Goal: Information Seeking & Learning: Learn about a topic

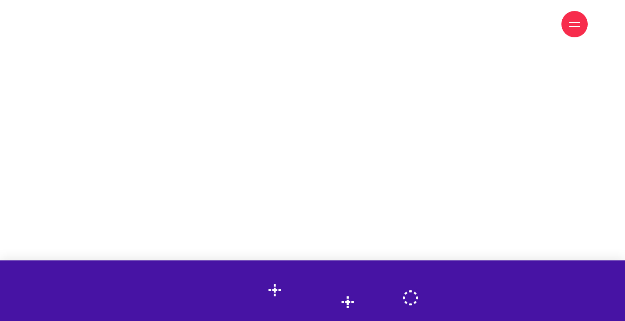
scroll to position [2493, 0]
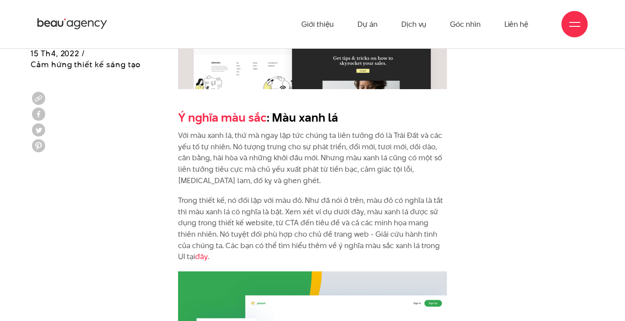
scroll to position [2029, 0]
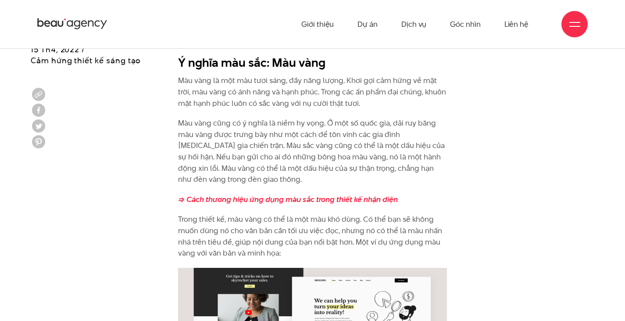
scroll to position [1651, 0]
click at [269, 194] on strong "=> Cách thương hiệu ứng dụng màu sắc trong thiết kế nhận diện" at bounding box center [288, 199] width 220 height 11
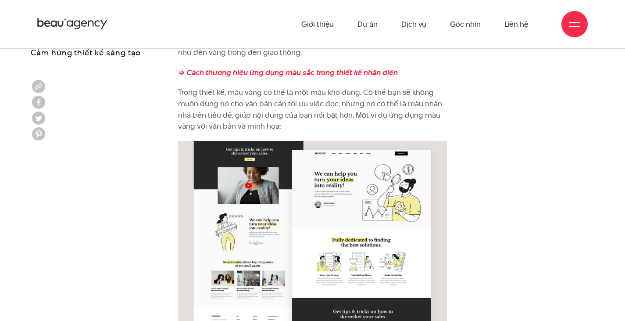
scroll to position [1785, 0]
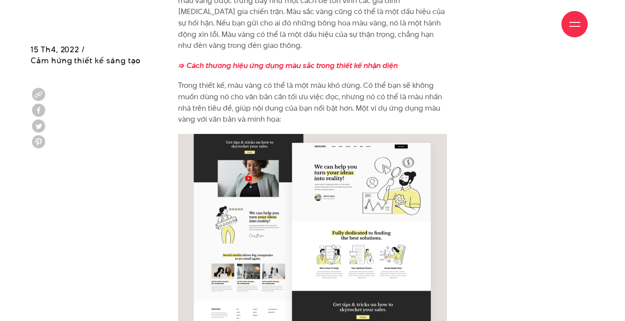
click at [265, 134] on img at bounding box center [312, 234] width 269 height 201
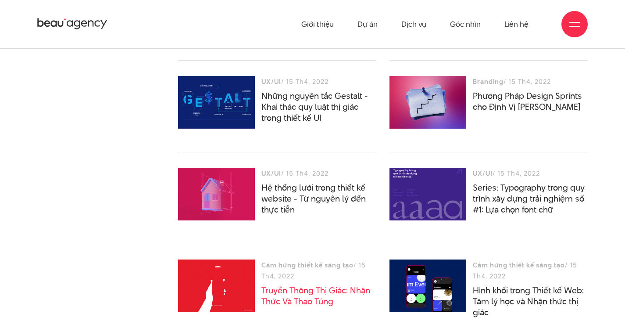
scroll to position [4393, 0]
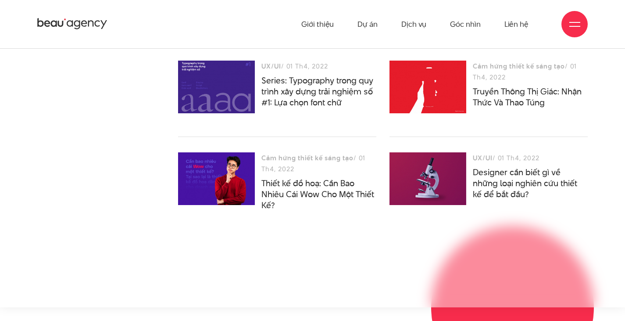
scroll to position [2842, 0]
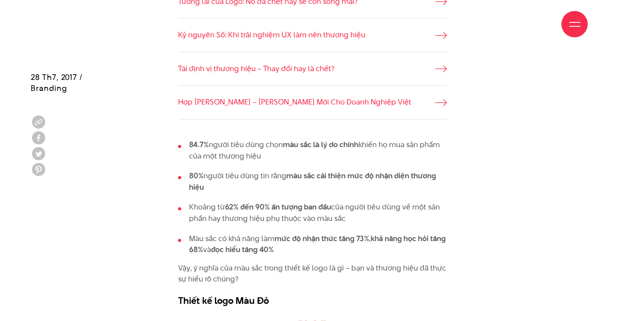
scroll to position [459, 0]
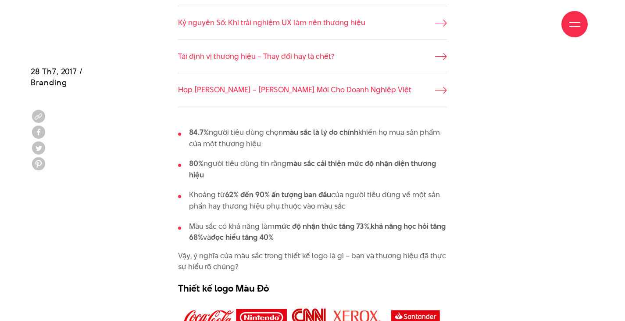
click at [198, 132] on strong "84.7%" at bounding box center [199, 132] width 20 height 11
click at [302, 127] on strong "màu sắc là lý do chính" at bounding box center [320, 132] width 75 height 11
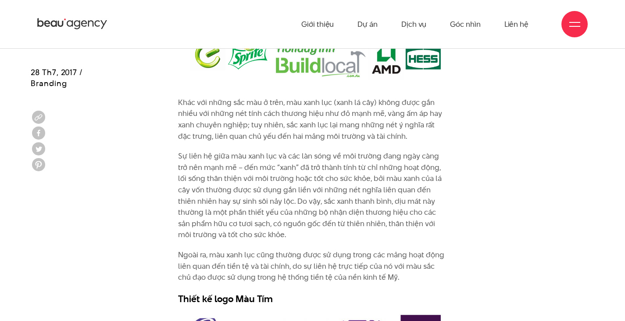
scroll to position [2220, 0]
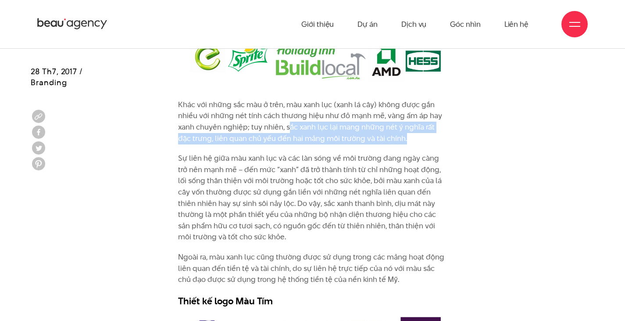
drag, startPoint x: 289, startPoint y: 116, endPoint x: 419, endPoint y: 126, distance: 130.3
click at [419, 126] on p "Khác với những sắc màu ở trên, màu xanh lục (xanh lá cây) không được gắn nhiều …" at bounding box center [312, 121] width 269 height 45
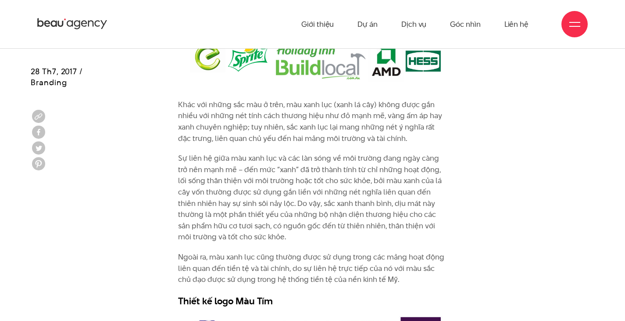
click at [304, 140] on div "Khác với những sắc màu ở trên, màu xanh lục (xanh lá cây) không được gắn nhiều …" at bounding box center [312, 203] width 269 height 208
click at [288, 153] on p "Sự liên hệ giữa màu xanh lục và các làn sóng về môi trường đang ngày càng trở n…" at bounding box center [312, 198] width 269 height 90
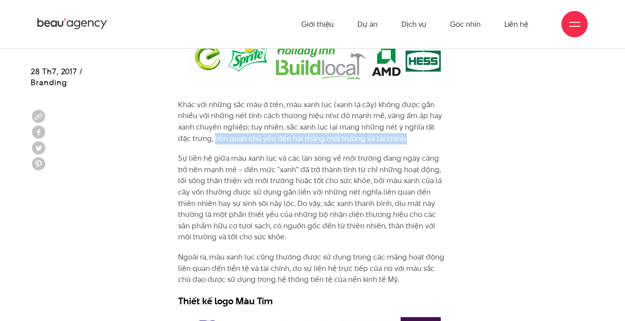
drag, startPoint x: 215, startPoint y: 126, endPoint x: 422, endPoint y: 124, distance: 206.7
click at [422, 124] on p "Khác với những sắc màu ở trên, màu xanh lục (xanh lá cây) không được gắn nhiều …" at bounding box center [312, 121] width 269 height 45
copy p "liên quan chủ yếu đến hai mảng môi trường và tài chính."
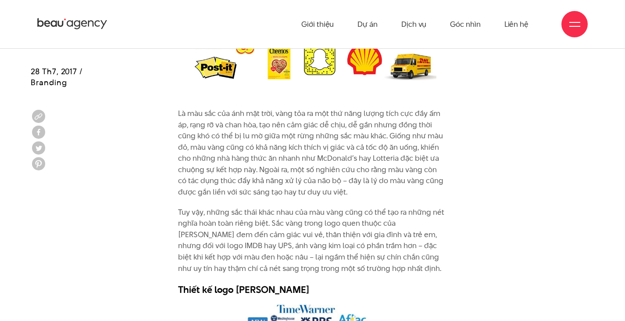
scroll to position [1366, 0]
click at [208, 136] on p "Là màu sắc của ánh mặt trời, vàng tỏa ra một thứ năng lượng tích cực đầy ấm áp,…" at bounding box center [312, 153] width 269 height 90
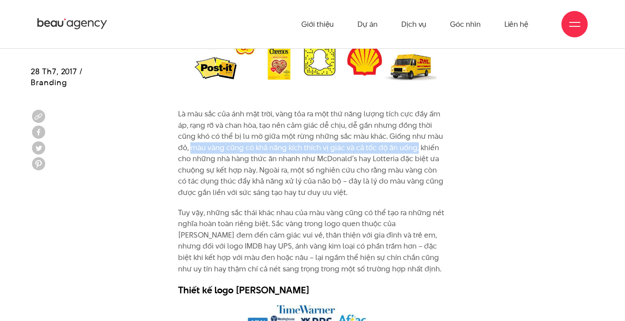
drag, startPoint x: 191, startPoint y: 137, endPoint x: 417, endPoint y: 135, distance: 225.6
click at [417, 135] on p "Là màu sắc của ánh mặt trời, vàng tỏa ra một thứ năng lượng tích cực đầy ấm áp,…" at bounding box center [312, 153] width 269 height 90
copy p "màu vàng cũng có khả năng kích thích vị giác và cả tốc độ ăn uống,"
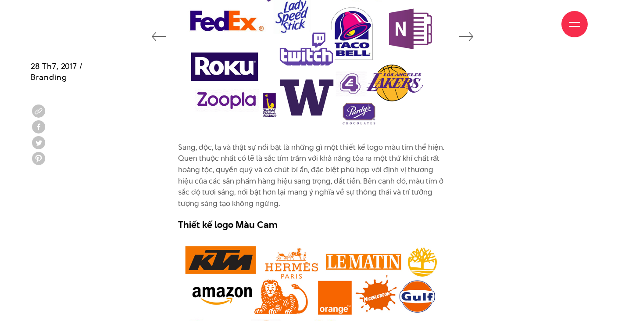
scroll to position [2603, 0]
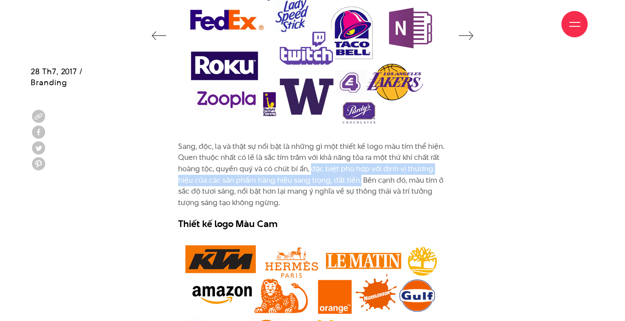
drag, startPoint x: 311, startPoint y: 158, endPoint x: 345, endPoint y: 171, distance: 36.3
click at [345, 171] on p "Sang, độc, lạ và thật sự nổi bật là những gì một thiết kế logo màu tím thể hiện…" at bounding box center [312, 175] width 269 height 68
copy p "đặc biệt phù hợp với định vị thương hiệu của các sản phẩm hàng hiệu sang trọng,…"
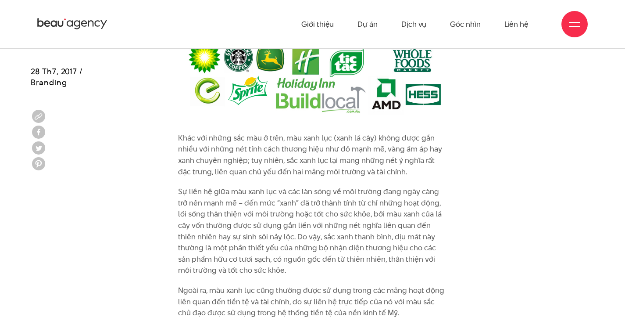
scroll to position [2186, 0]
